Goal: Information Seeking & Learning: Learn about a topic

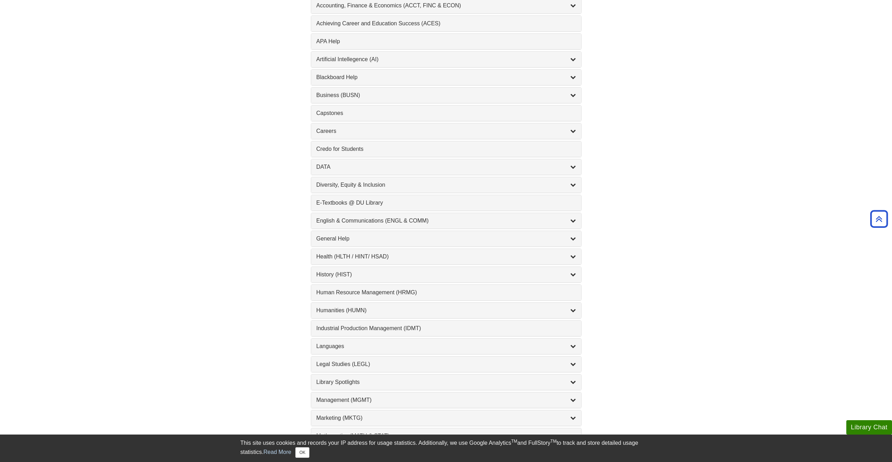
scroll to position [141, 0]
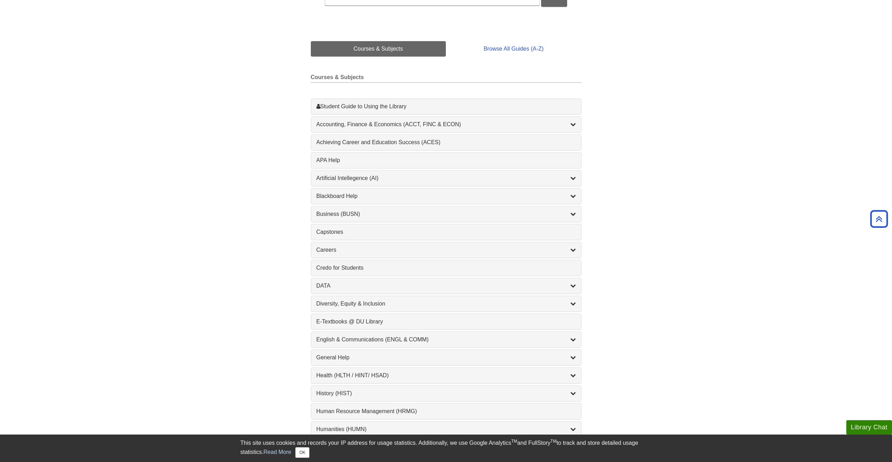
click at [385, 207] on div "Business (BUSN) , 9 guides" at bounding box center [446, 213] width 270 height 15
click at [385, 213] on div "Business (BUSN) , 9 guides" at bounding box center [445, 214] width 259 height 8
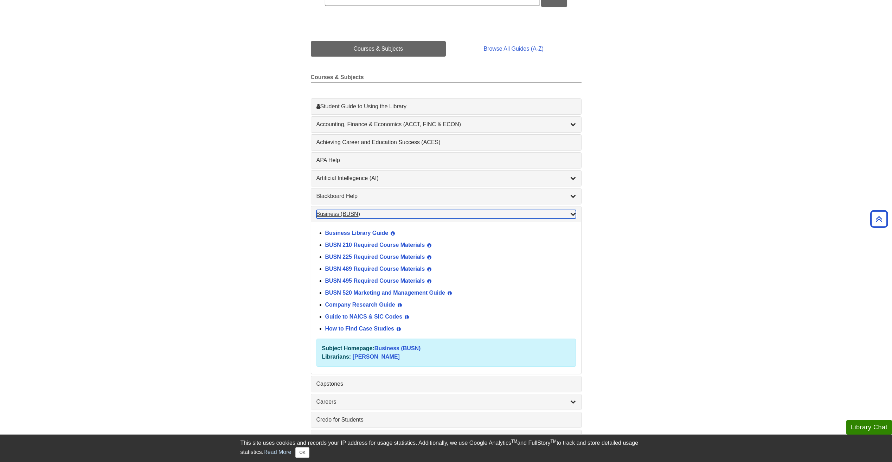
click at [571, 214] on icon "List of Subjects" at bounding box center [573, 214] width 6 height 6
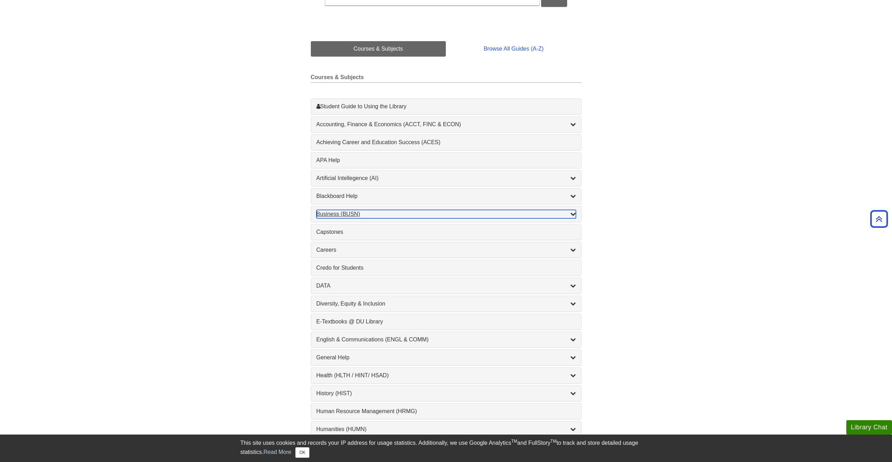
click at [573, 213] on icon "List of Subjects" at bounding box center [573, 214] width 6 height 6
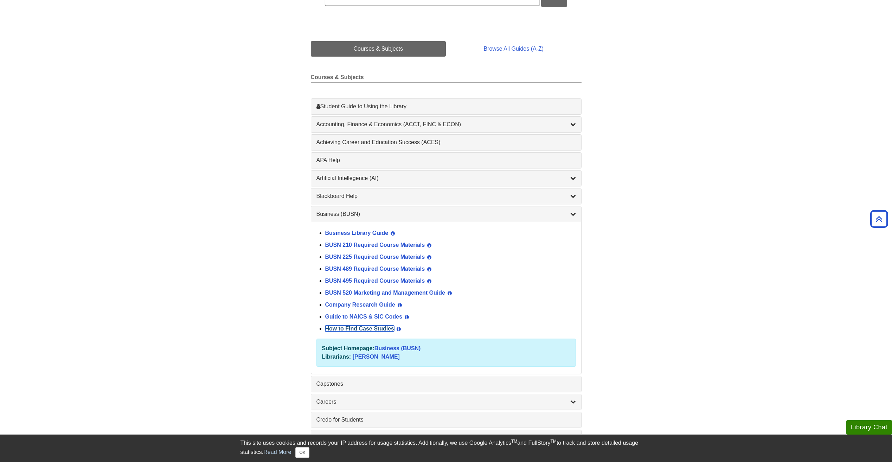
click at [382, 326] on link "How to Find Case Studies" at bounding box center [359, 328] width 69 height 6
click at [578, 210] on div "Business (BUSN) , 9 guides" at bounding box center [446, 213] width 270 height 15
click at [571, 215] on icon "List of Subjects" at bounding box center [573, 214] width 6 height 6
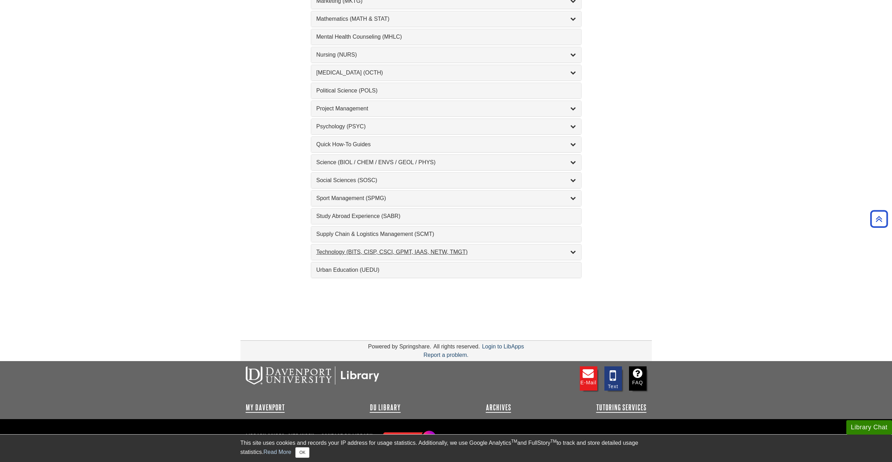
scroll to position [627, 0]
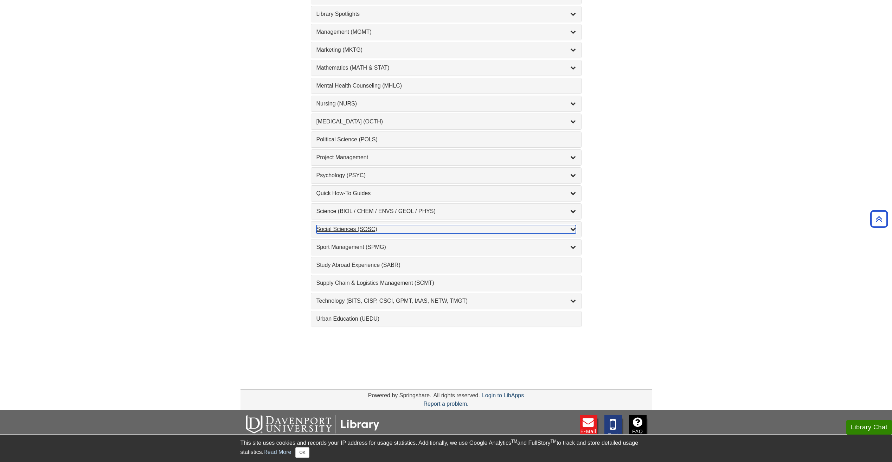
click at [573, 229] on icon "List of Subjects" at bounding box center [573, 229] width 6 height 6
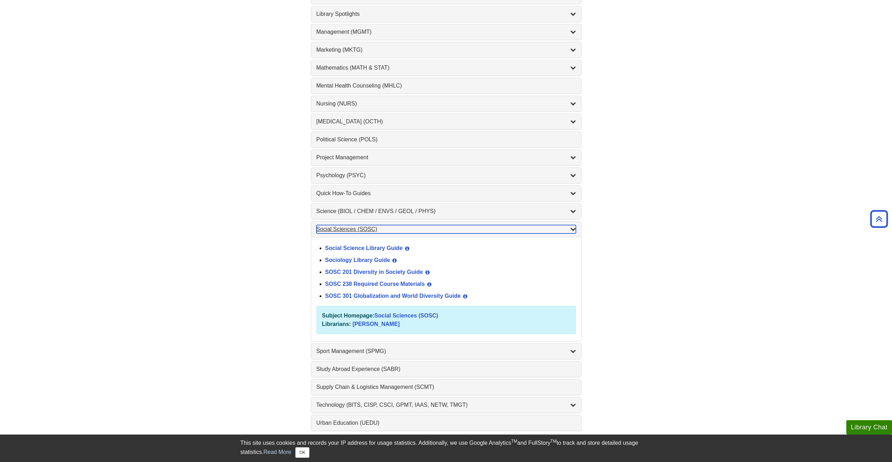
click at [574, 228] on icon "List of Subjects" at bounding box center [573, 229] width 6 height 6
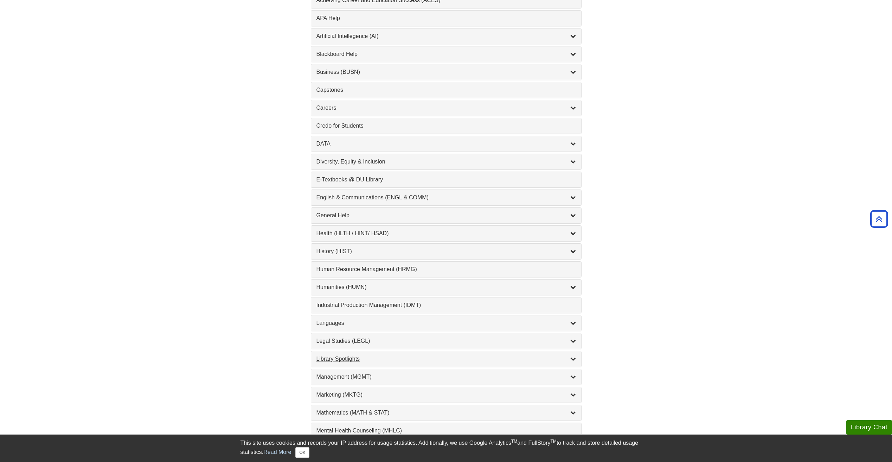
scroll to position [276, 0]
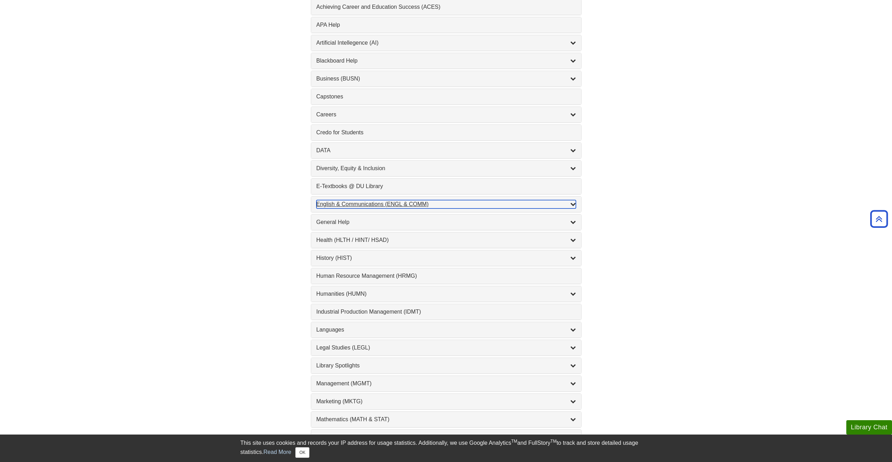
click at [573, 203] on icon "List of Subjects" at bounding box center [573, 204] width 6 height 6
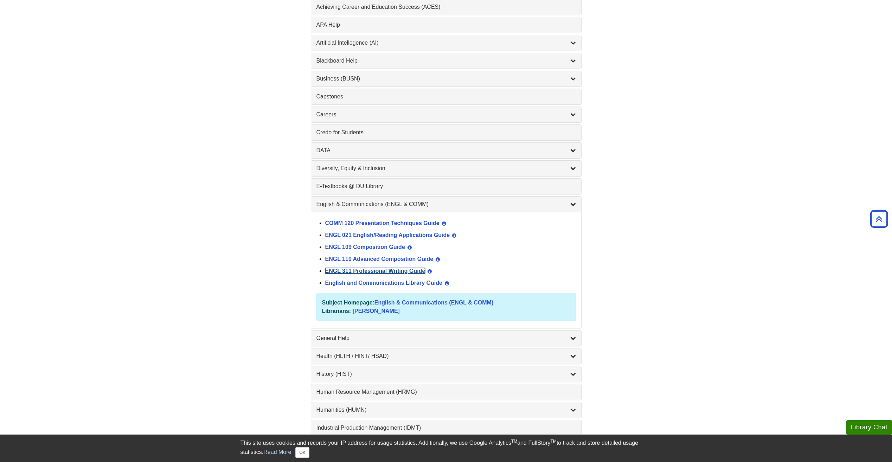
click at [407, 271] on link "ENGL 311 Professional Writing Guide" at bounding box center [375, 271] width 100 height 6
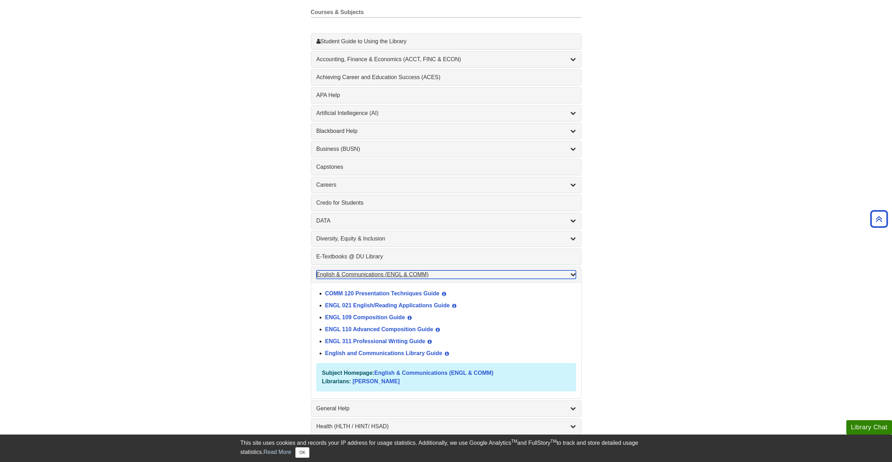
click at [572, 275] on icon "List of Subjects" at bounding box center [573, 274] width 6 height 6
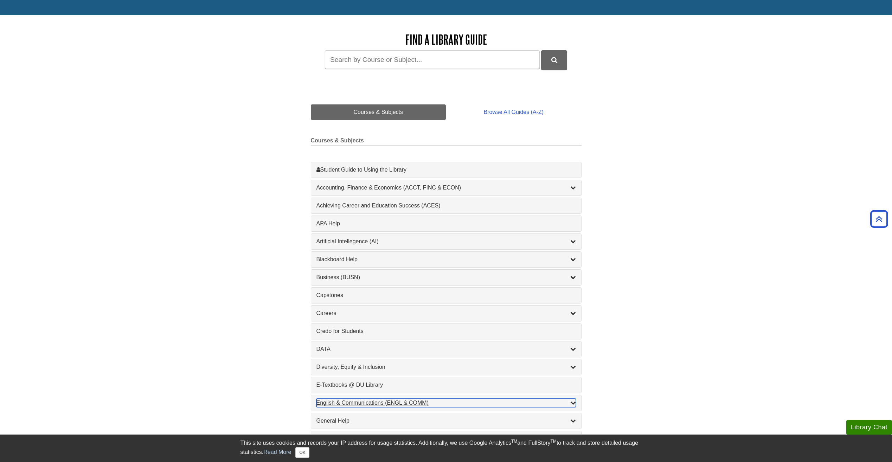
scroll to position [0, 0]
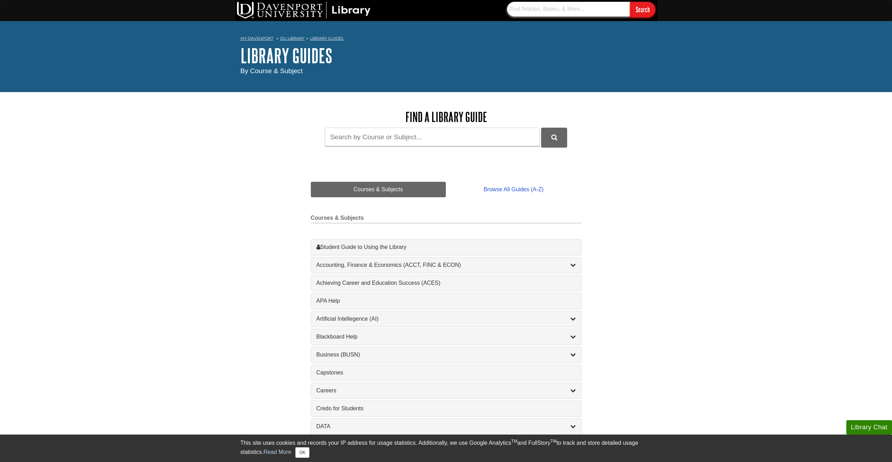
click at [547, 11] on input "text" at bounding box center [568, 9] width 123 height 15
type input "Does looking at customer feedback with data help businesses find problems and w…"
click at [648, 4] on input "Search" at bounding box center [642, 9] width 25 height 15
drag, startPoint x: 507, startPoint y: 8, endPoint x: 659, endPoint y: 12, distance: 151.5
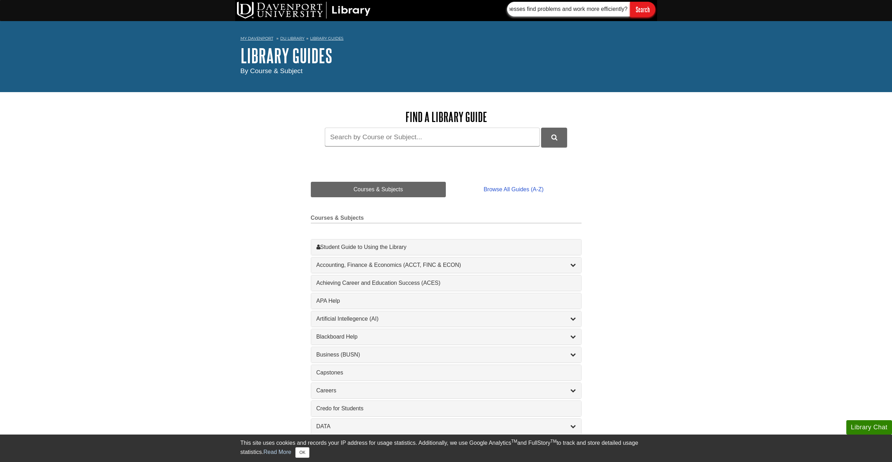
click at [663, 12] on div "Does looking at customer feedback with data help businesses find problems and w…" at bounding box center [446, 10] width 892 height 21
paste input "Customer Experience Optimization"
type input "Customer Experience Optimization"
click at [630, 2] on input "Search" at bounding box center [642, 9] width 25 height 15
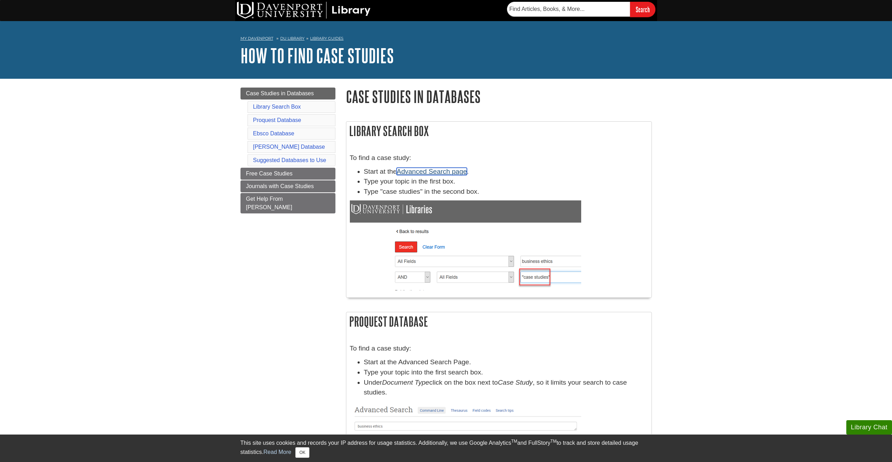
click at [447, 171] on link "Advanced Search page" at bounding box center [431, 171] width 70 height 7
